Goal: Book appointment/travel/reservation

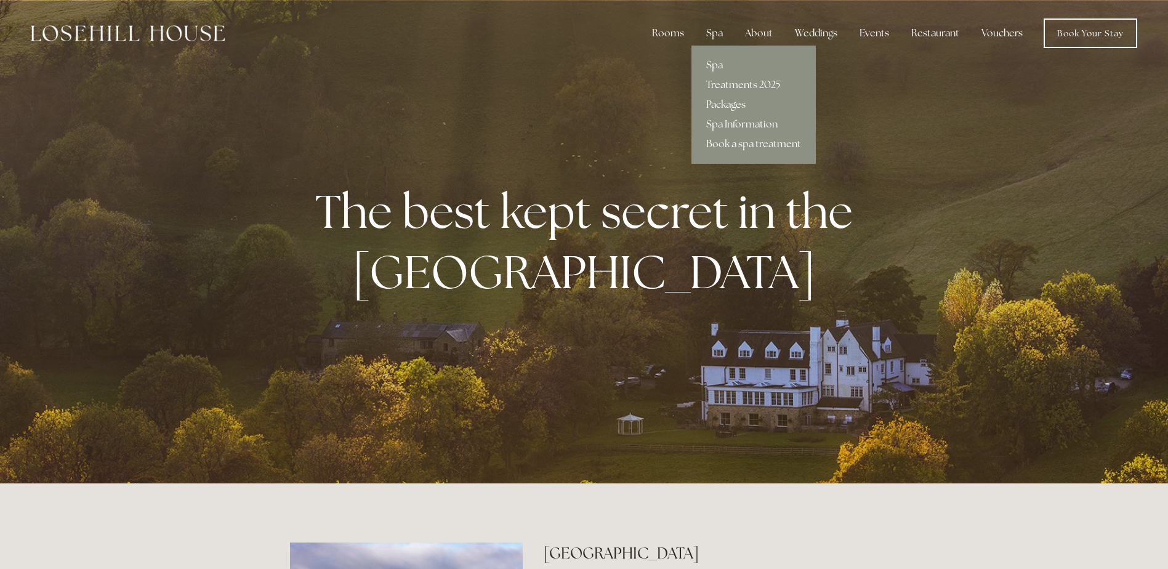
click at [723, 100] on link "Packages" at bounding box center [754, 105] width 124 height 20
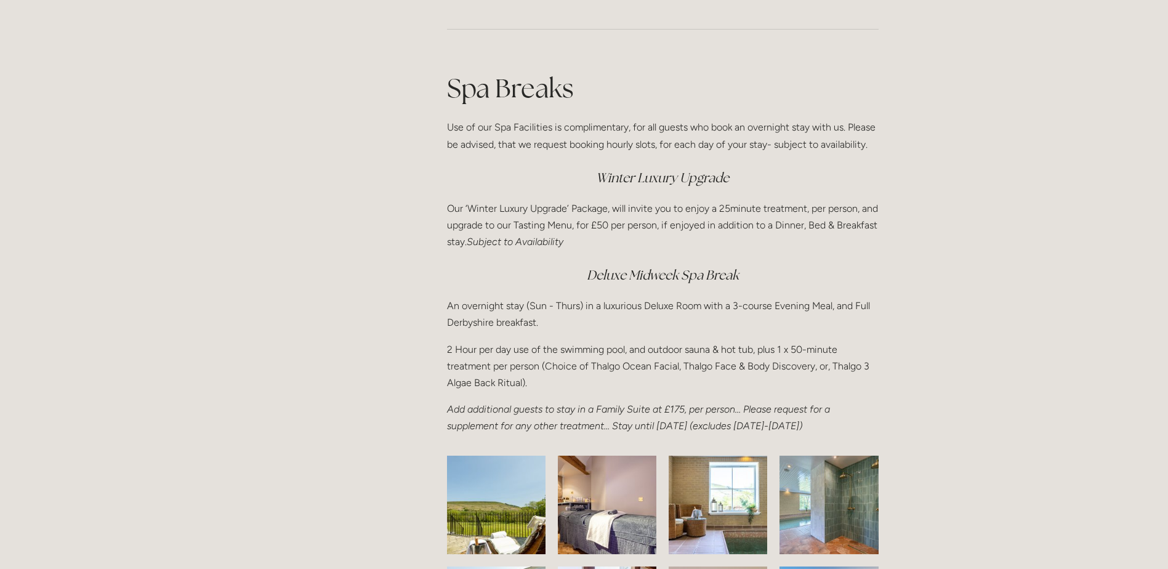
scroll to position [1478, 0]
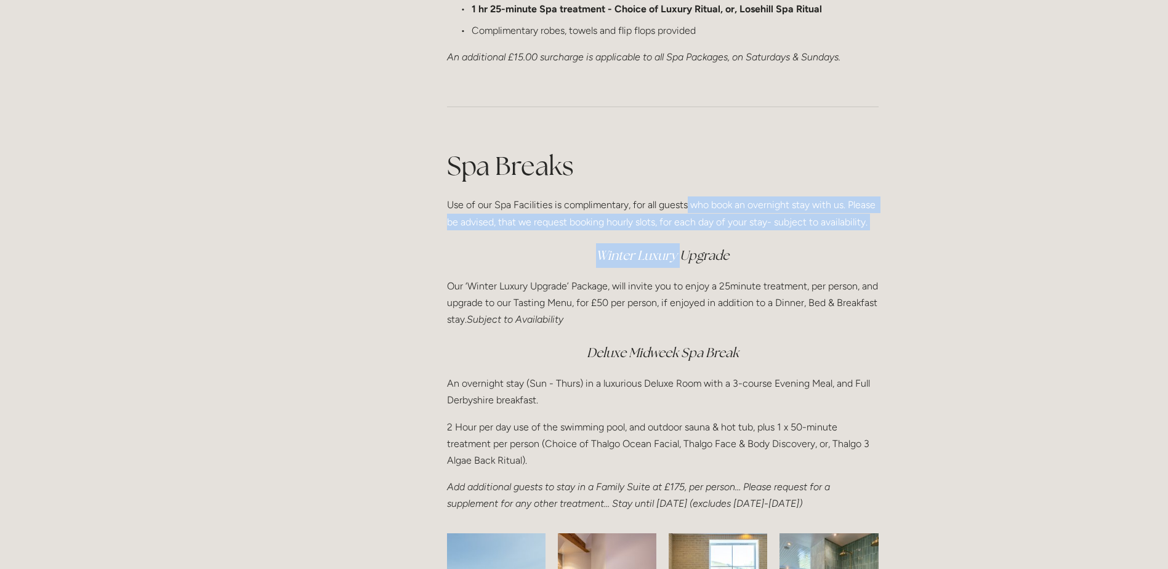
drag, startPoint x: 687, startPoint y: 196, endPoint x: 684, endPoint y: 264, distance: 67.8
click at [684, 264] on div "Spa Breaks Use of our Spa Facilities is complimentary, for all guests who book …" at bounding box center [663, 330] width 432 height 365
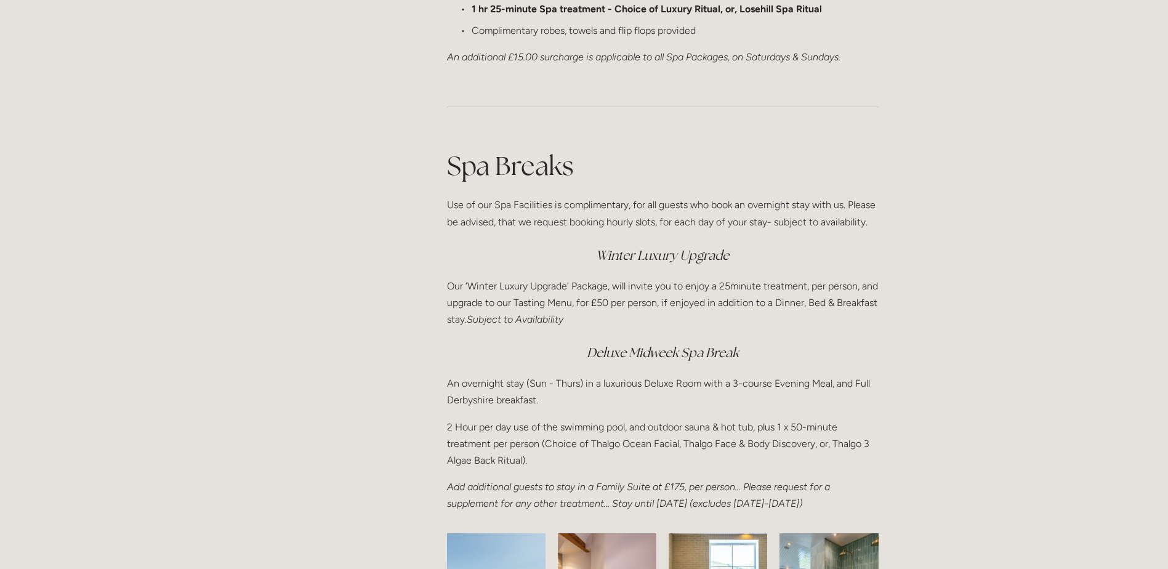
drag, startPoint x: 684, startPoint y: 264, endPoint x: 724, endPoint y: 304, distance: 57.0
click at [724, 304] on p "Our ‘Winter Luxury Upgrade’ Package, will invite you to enjoy a 25minute treatm…" at bounding box center [663, 303] width 432 height 50
drag, startPoint x: 757, startPoint y: 293, endPoint x: 745, endPoint y: 309, distance: 20.7
click at [745, 309] on p "Our ‘Winter Luxury Upgrade’ Package, will invite you to enjoy a 25minute treatm…" at bounding box center [663, 303] width 432 height 50
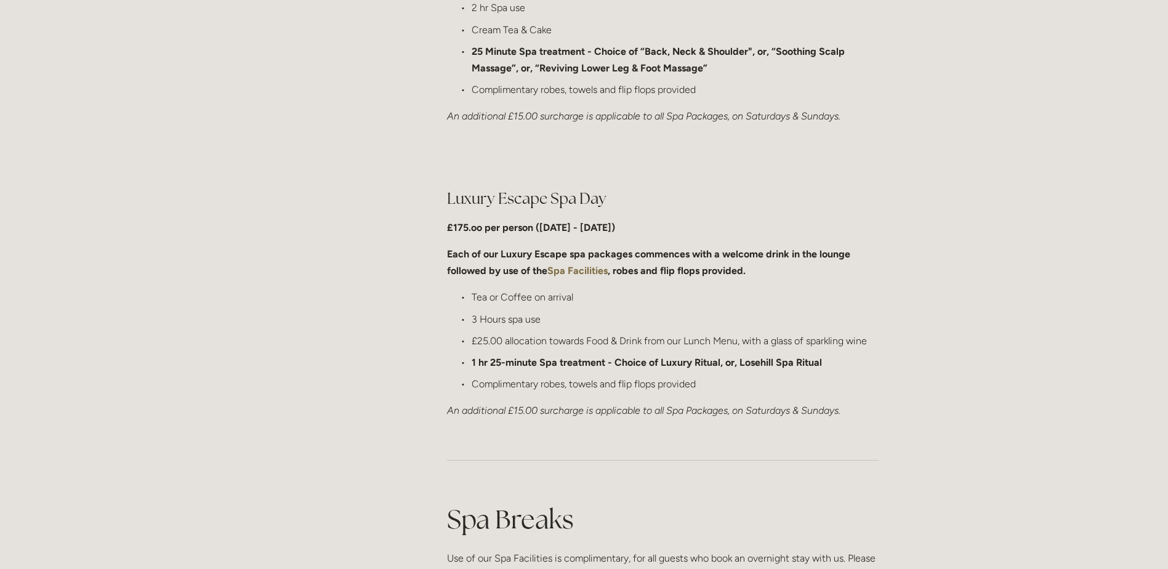
scroll to position [1170, 0]
